Goal: Task Accomplishment & Management: Use online tool/utility

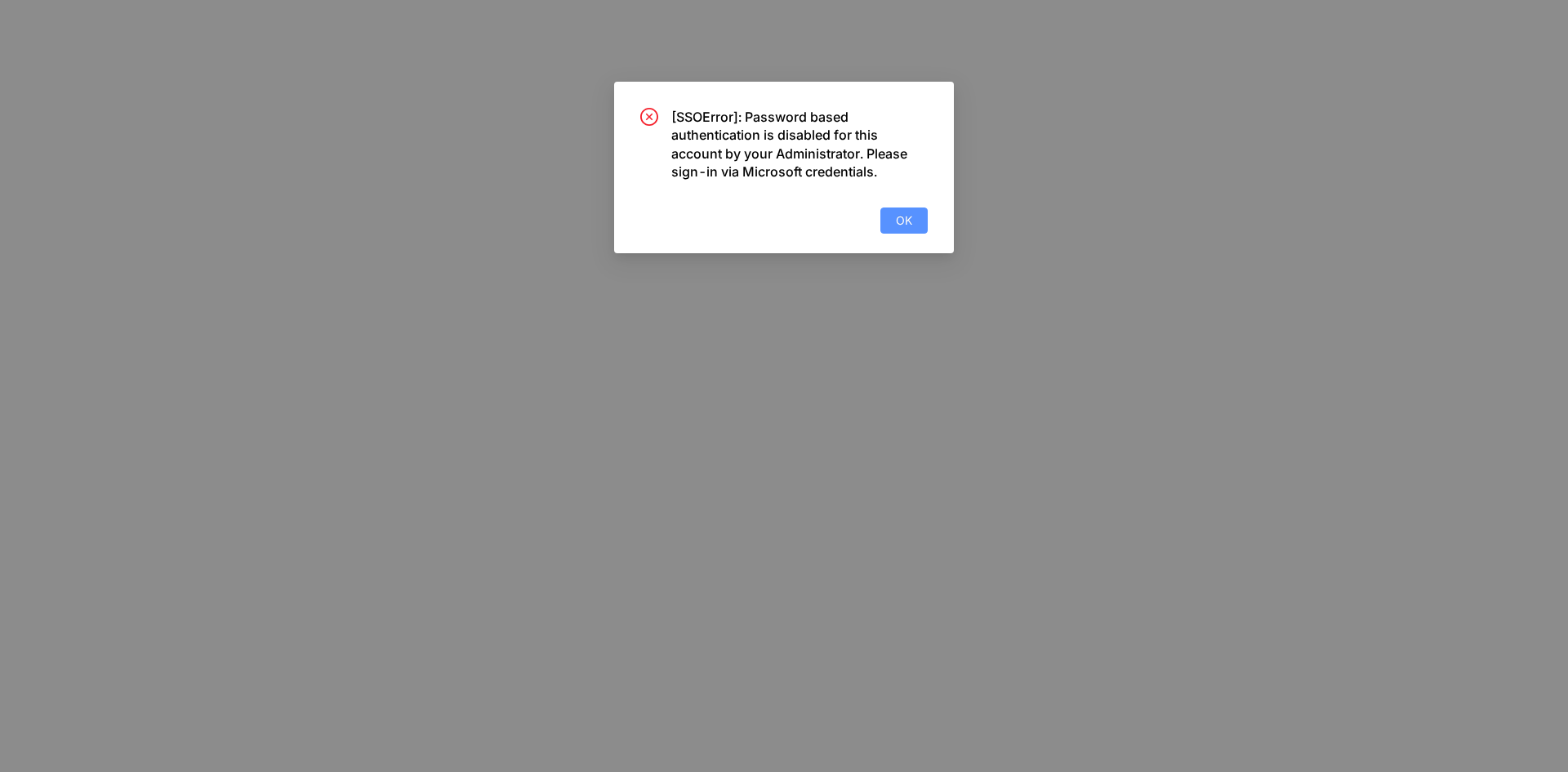
click at [903, 223] on span "OK" at bounding box center [903, 220] width 16 height 18
